Goal: Transaction & Acquisition: Purchase product/service

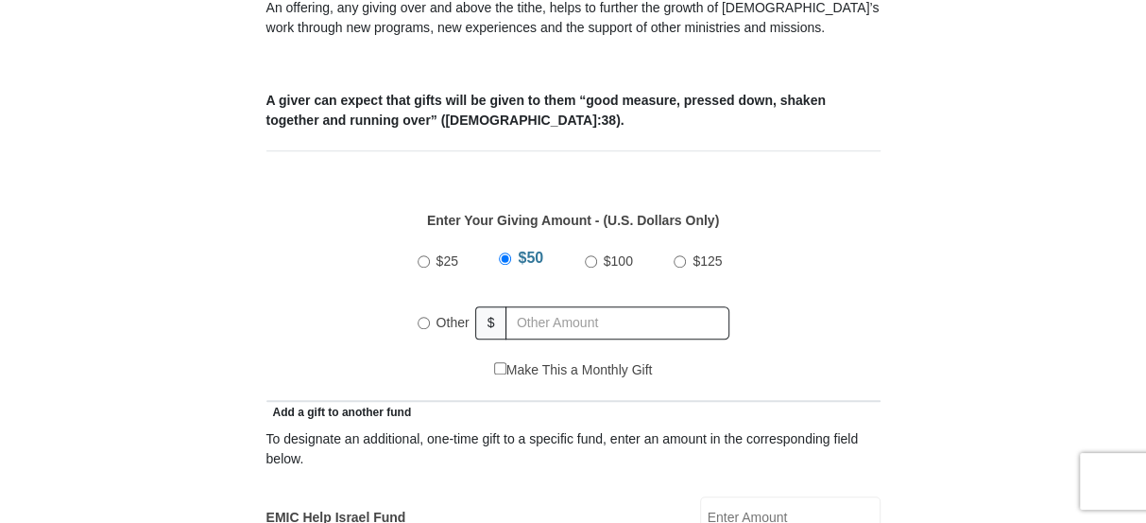
scroll to position [859, 0]
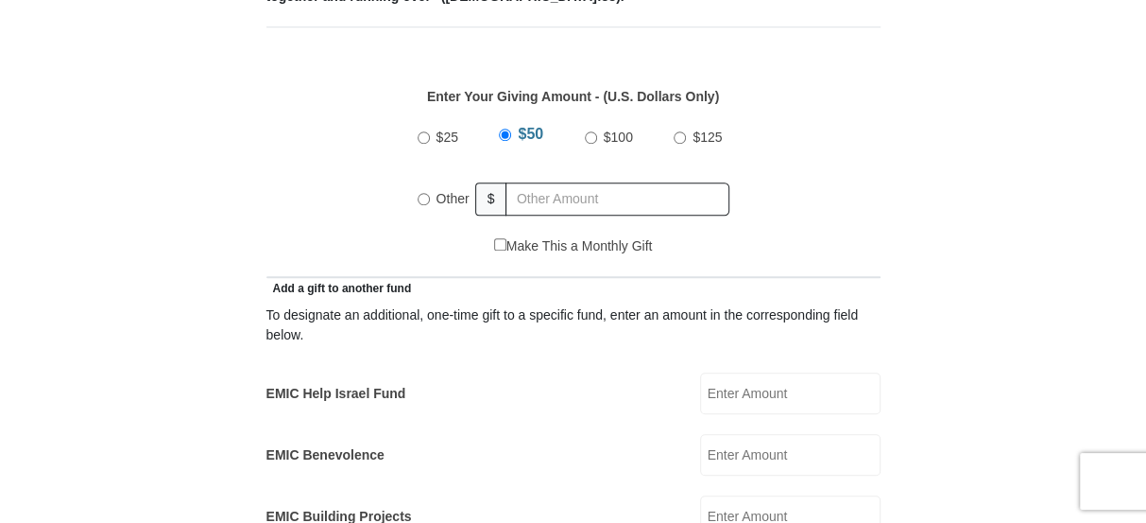
click at [423, 193] on input "Other" at bounding box center [424, 199] width 12 height 12
radio input "true"
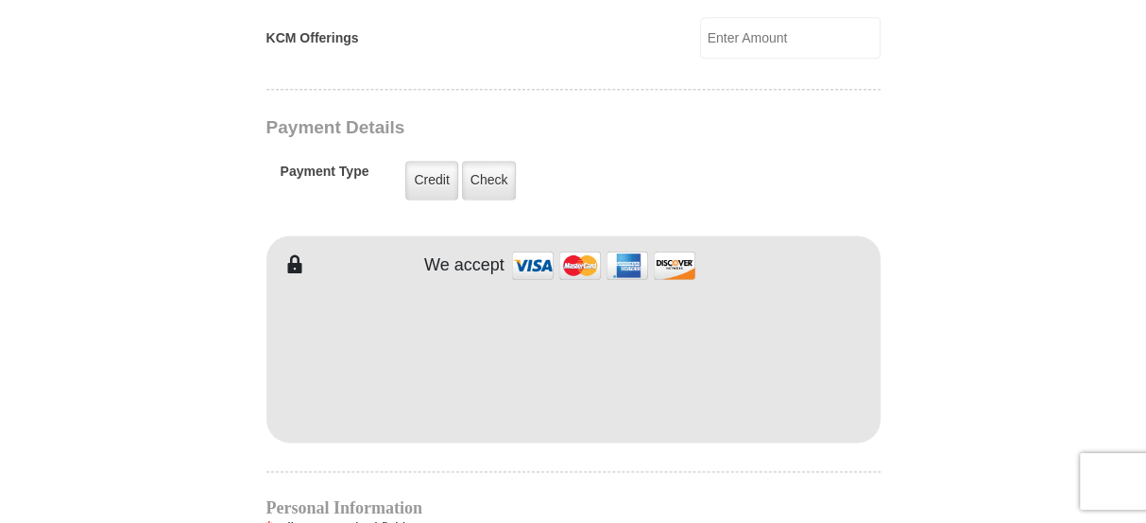
scroll to position [1546, 0]
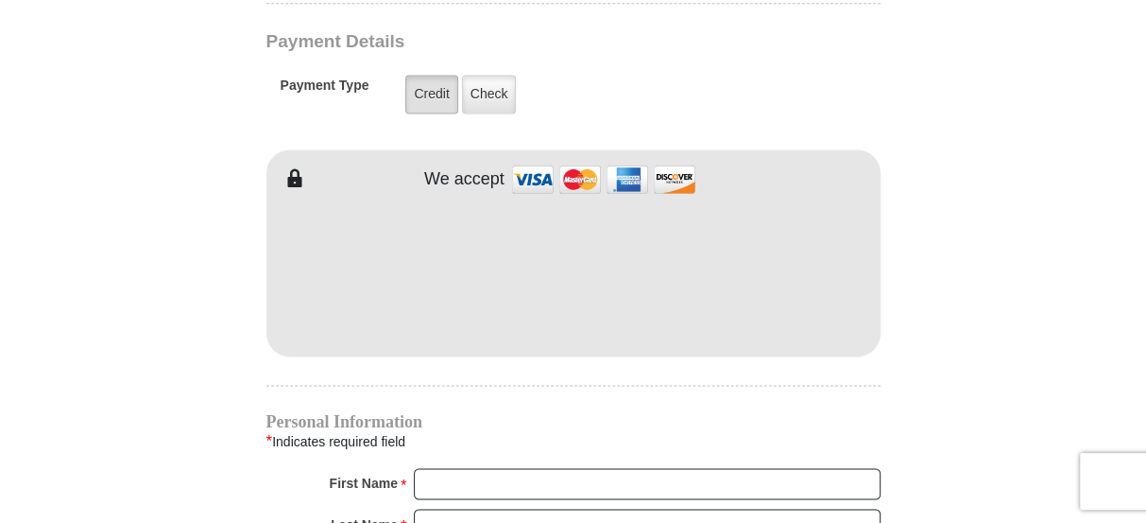
type input "165.00"
click at [429, 75] on label "Credit" at bounding box center [431, 94] width 52 height 39
click at [0, 0] on input "Credit" at bounding box center [0, 0] width 0 height 0
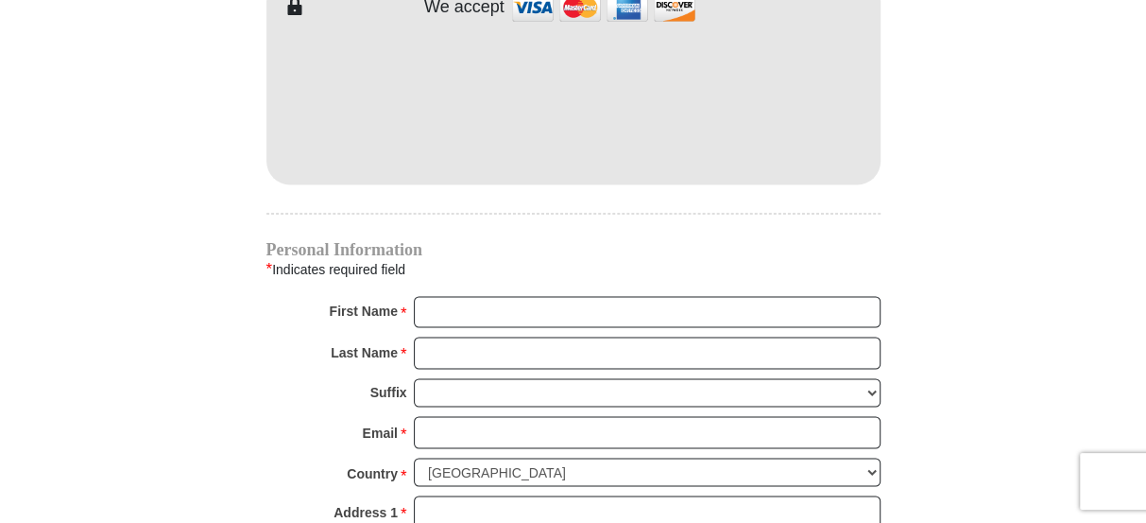
scroll to position [1804, 0]
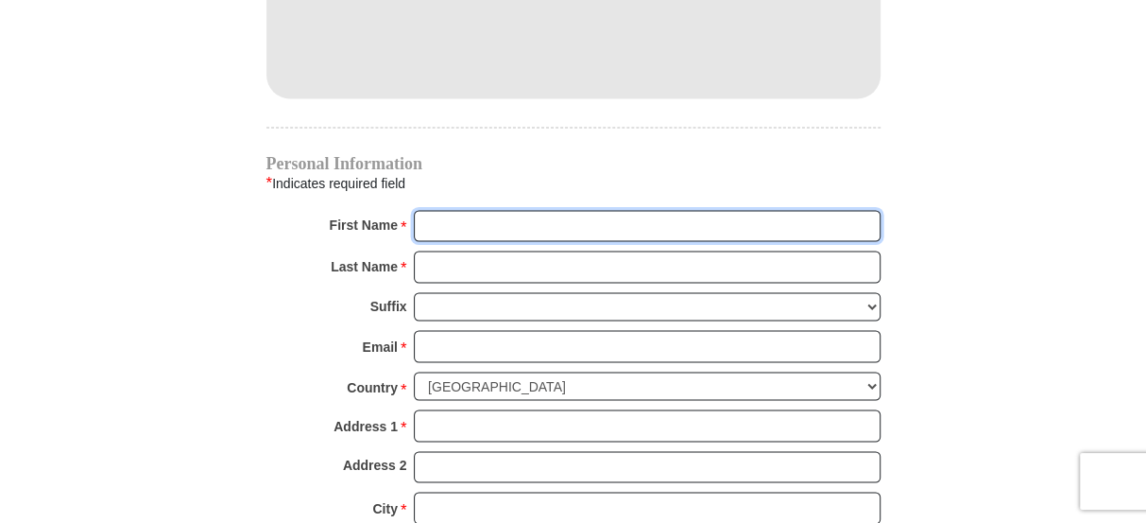
click at [490, 210] on input "First Name *" at bounding box center [647, 226] width 467 height 32
type input "s"
type input "[PERSON_NAME]"
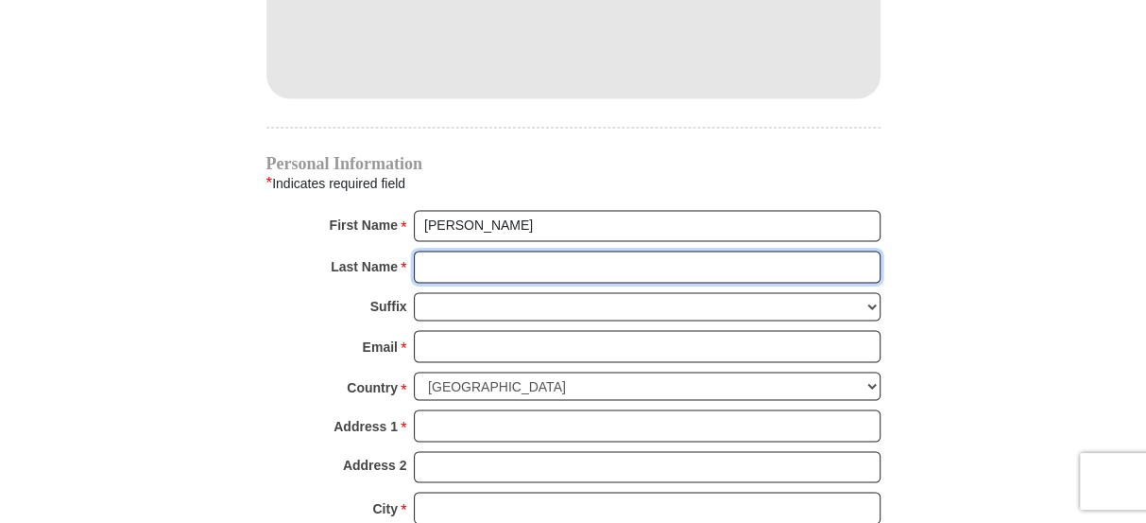
click at [445, 250] on input "Last Name *" at bounding box center [647, 266] width 467 height 32
type input "[PERSON_NAME]"
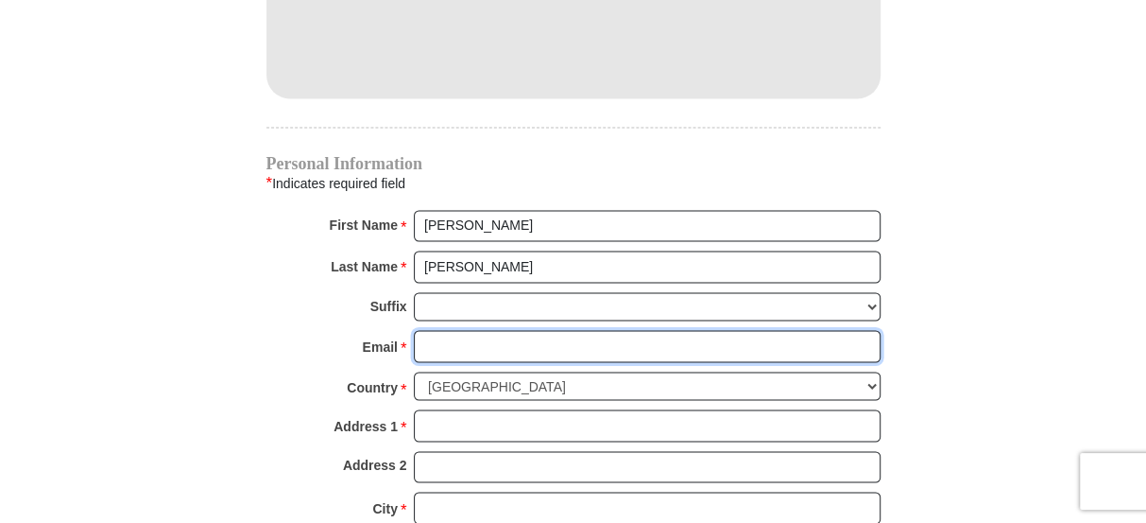
click at [446, 330] on input "Email *" at bounding box center [647, 346] width 467 height 32
type input "[EMAIL_ADDRESS][DOMAIN_NAME]"
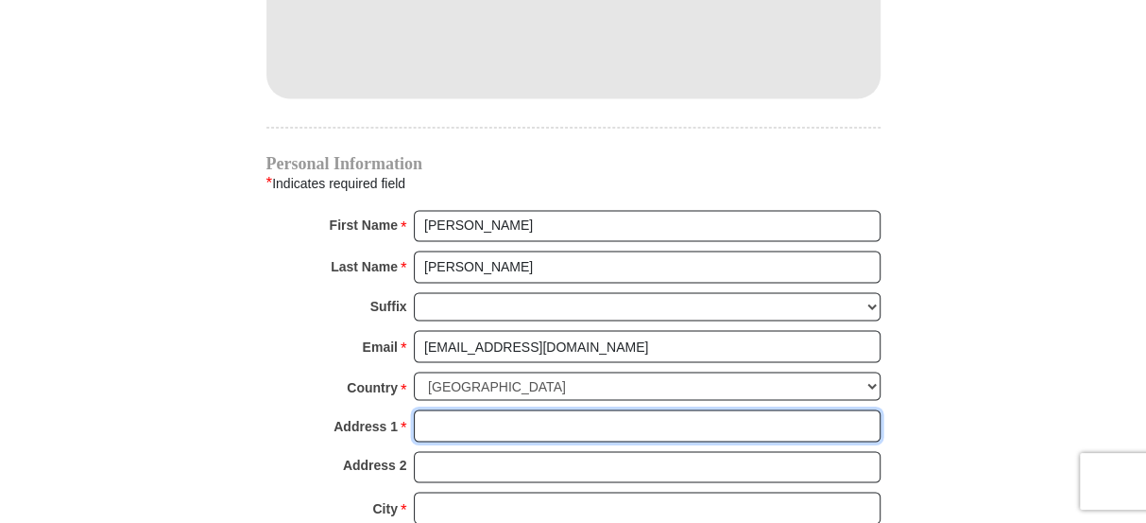
type input "[STREET_ADDRESS]"
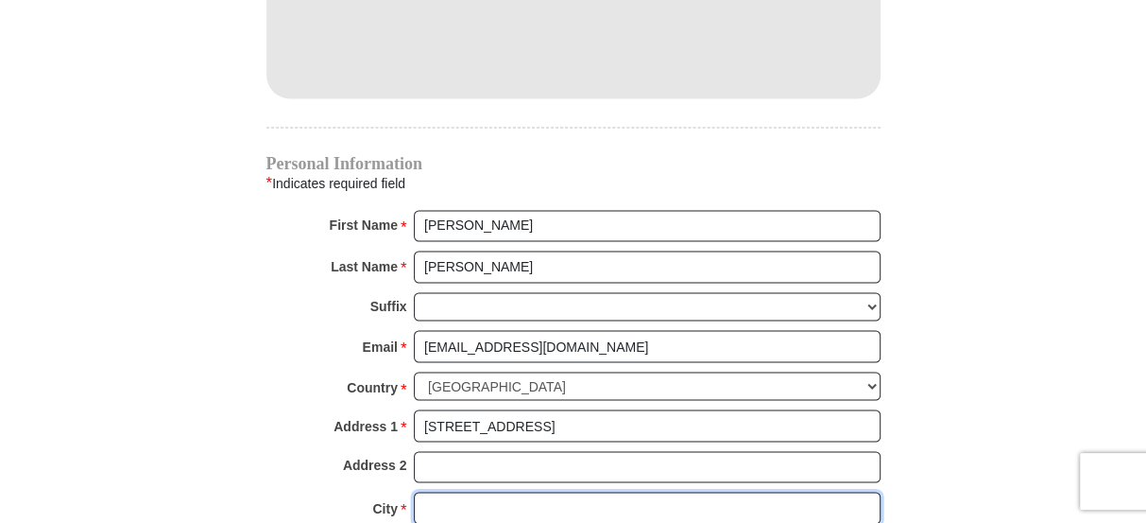
type input "[PERSON_NAME]"
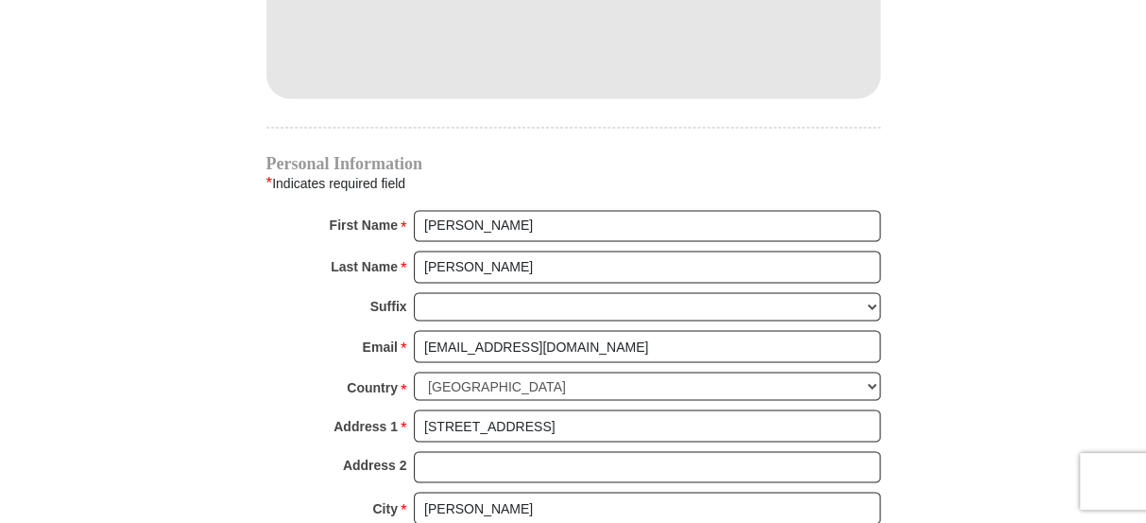
select select "OK"
type input "73010"
type input "4057616856"
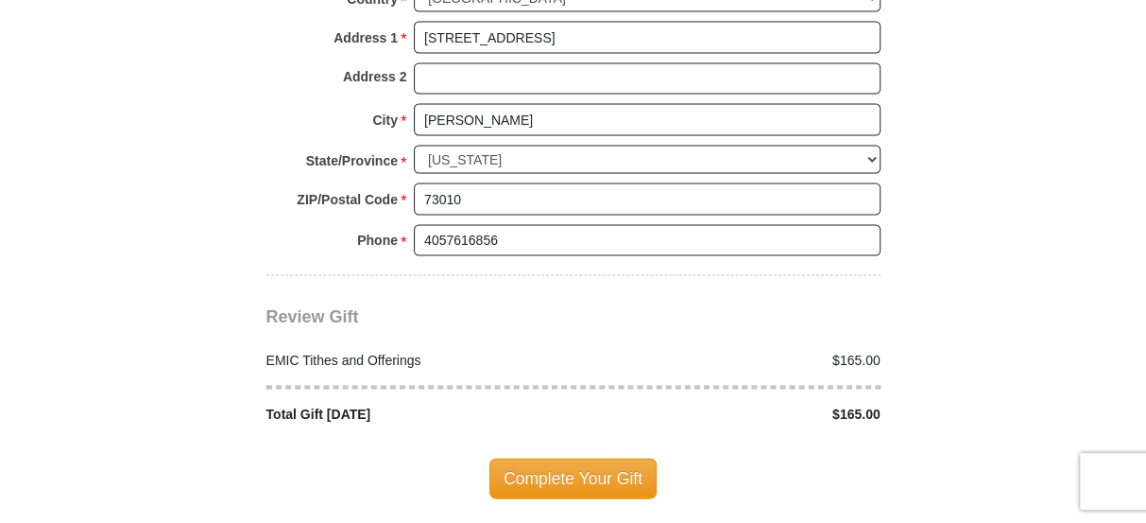
scroll to position [2233, 0]
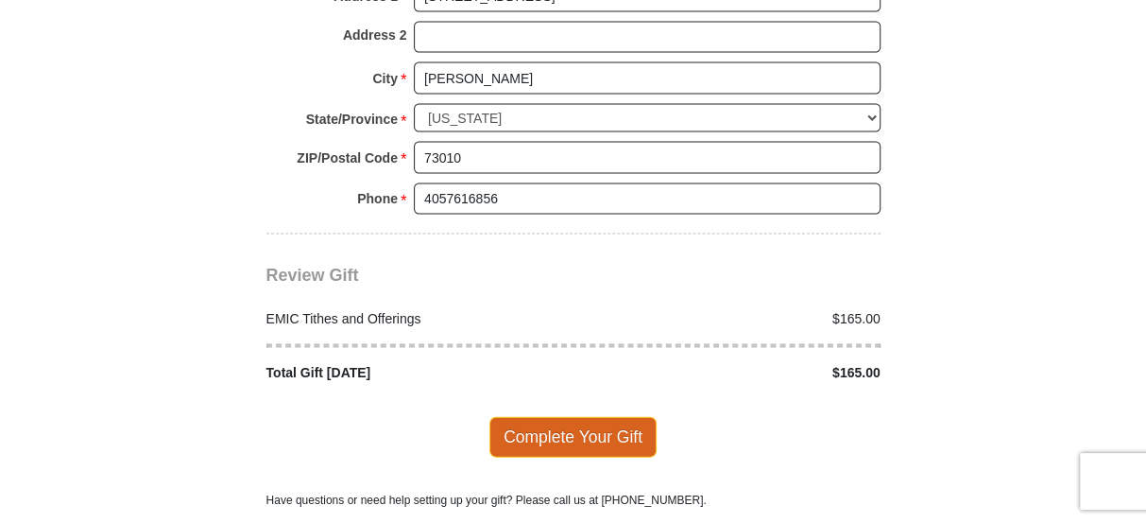
click at [583, 417] on span "Complete Your Gift" at bounding box center [573, 437] width 167 height 40
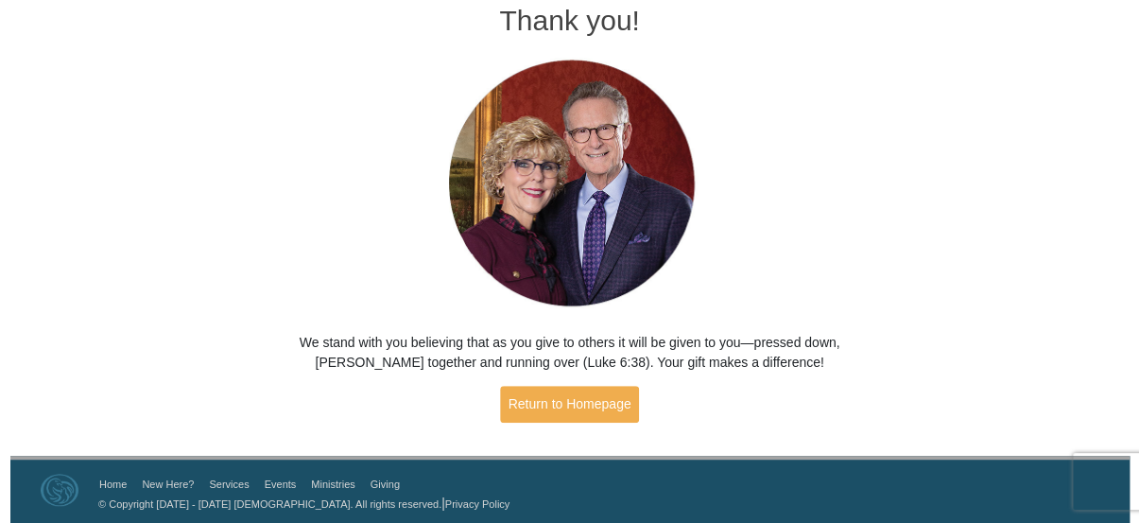
scroll to position [104, 0]
